Goal: Task Accomplishment & Management: Manage account settings

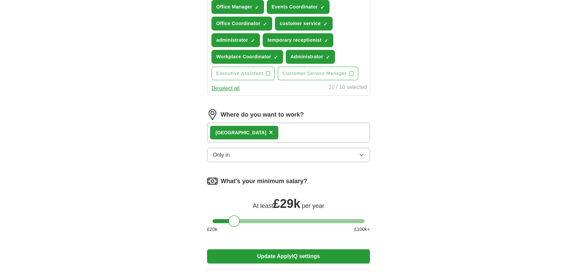
scroll to position [291, 0]
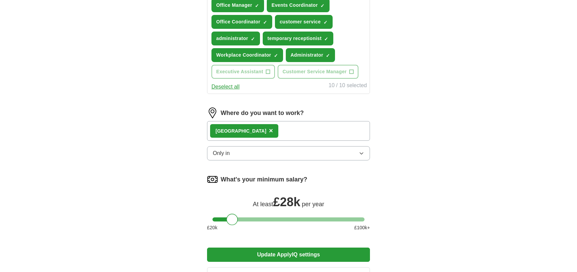
click at [233, 219] on div at bounding box center [232, 220] width 12 height 12
click at [286, 251] on button "Update ApplyIQ settings" at bounding box center [288, 255] width 163 height 14
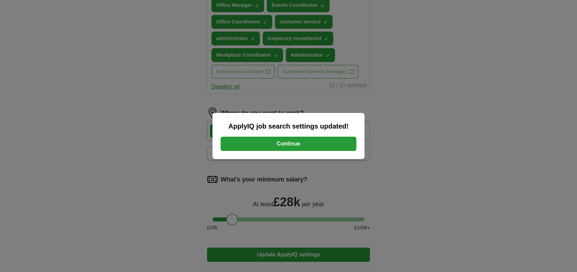
click at [299, 142] on button "Continue" at bounding box center [289, 144] width 136 height 14
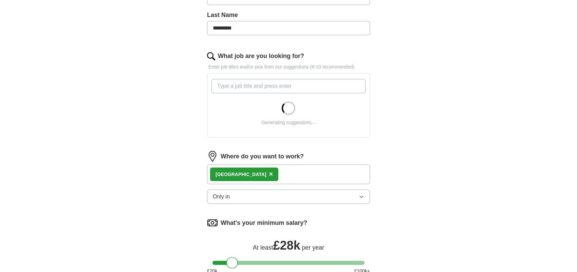
scroll to position [192, 0]
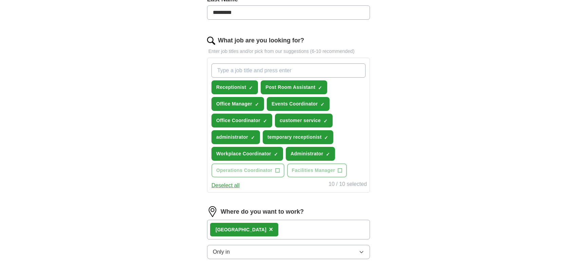
click at [355, 253] on button "Only in" at bounding box center [288, 252] width 163 height 14
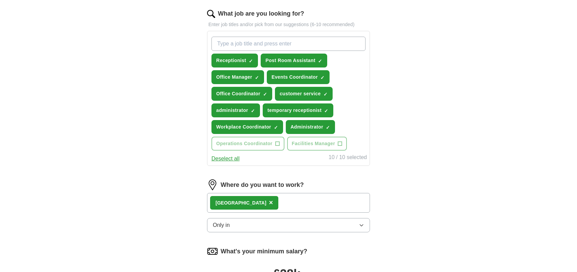
scroll to position [327, 0]
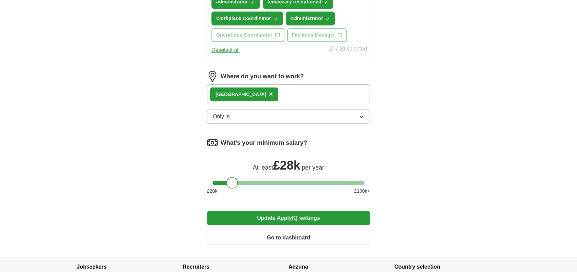
click at [360, 117] on icon "button" at bounding box center [361, 116] width 5 height 5
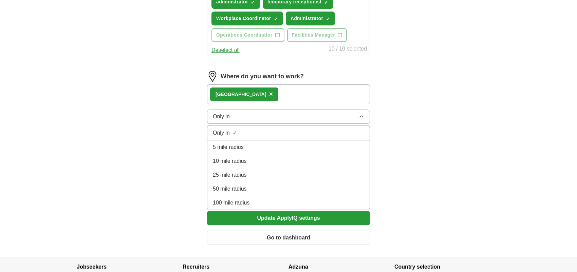
click at [260, 144] on div "5 mile radius" at bounding box center [288, 147] width 151 height 8
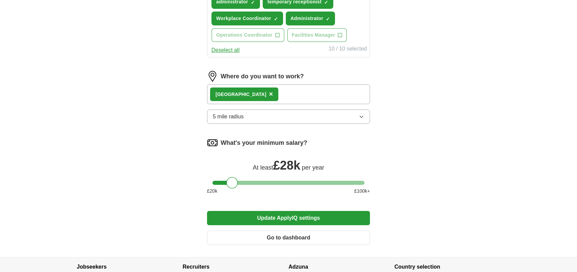
click at [310, 217] on button "Update ApplyIQ settings" at bounding box center [288, 218] width 163 height 14
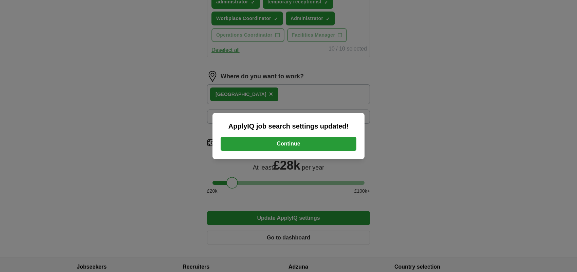
click at [282, 139] on button "Continue" at bounding box center [289, 144] width 136 height 14
